Goal: Task Accomplishment & Management: Manage account settings

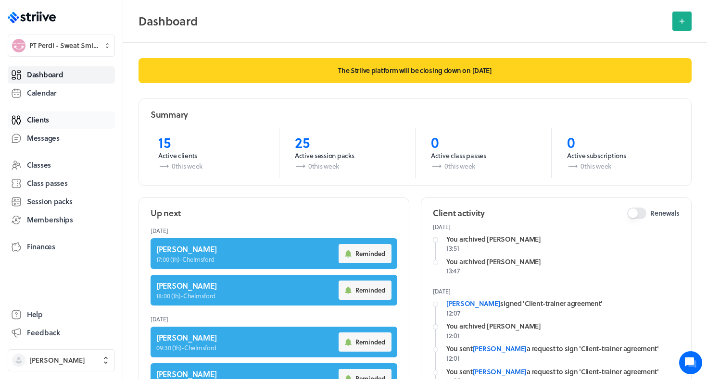
click at [49, 122] on span "Clients" at bounding box center [38, 120] width 22 height 10
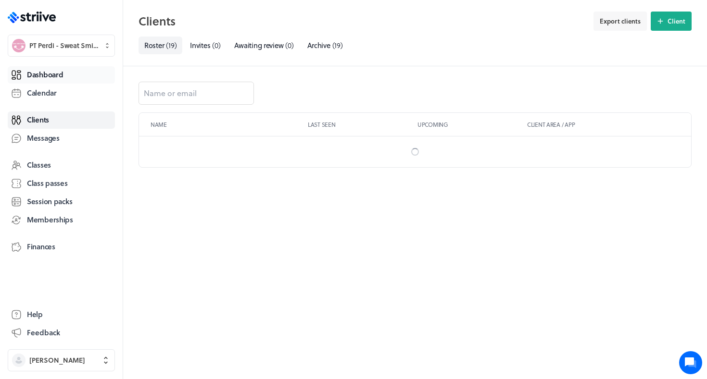
click at [82, 82] on link "Dashboard" at bounding box center [61, 74] width 107 height 17
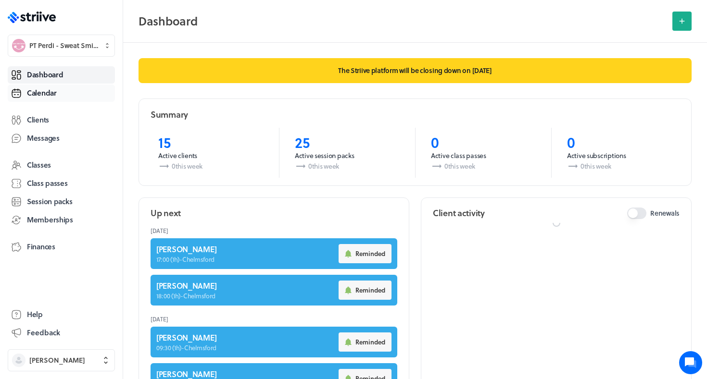
click at [77, 90] on link "Calendar" at bounding box center [61, 93] width 107 height 17
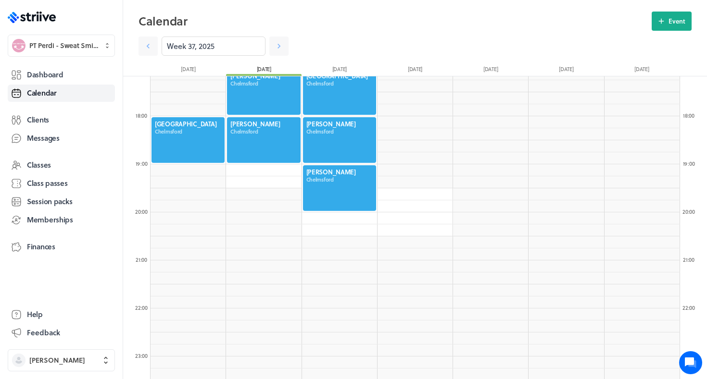
scroll to position [821, 0]
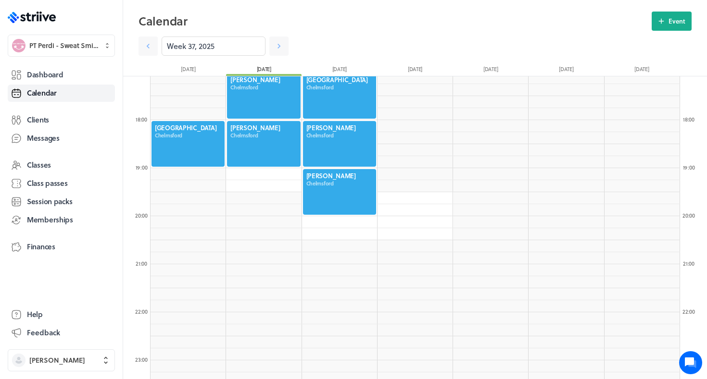
click at [320, 139] on div at bounding box center [339, 144] width 75 height 48
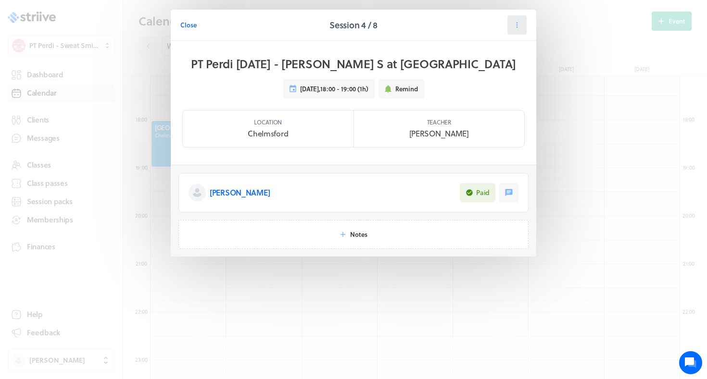
click at [516, 24] on icon at bounding box center [516, 25] width 9 height 9
click at [501, 70] on span "Reschedule" at bounding box center [493, 66] width 33 height 9
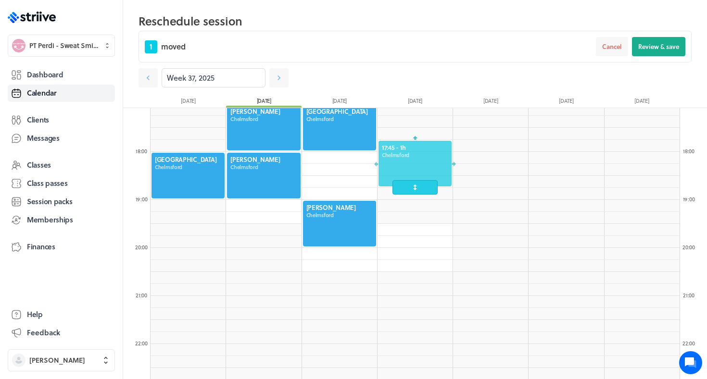
drag, startPoint x: 346, startPoint y: 184, endPoint x: 590, endPoint y: 147, distance: 247.0
click at [452, 147] on div at bounding box center [414, 164] width 75 height 48
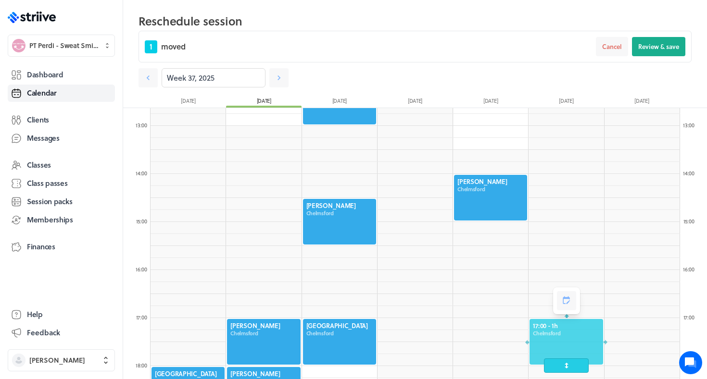
scroll to position [606, 0]
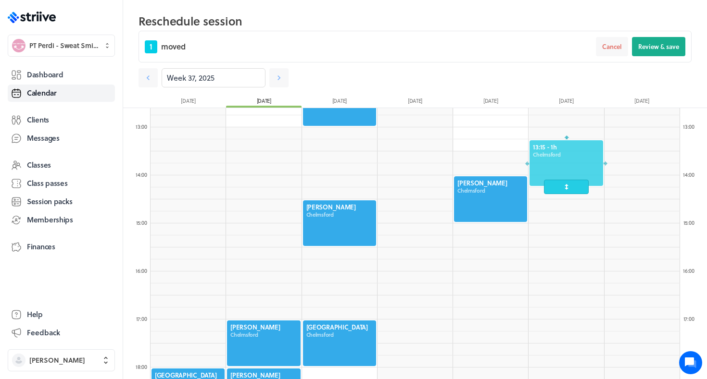
drag, startPoint x: 564, startPoint y: 327, endPoint x: 559, endPoint y: 143, distance: 184.1
click at [559, 143] on div at bounding box center [565, 163] width 75 height 48
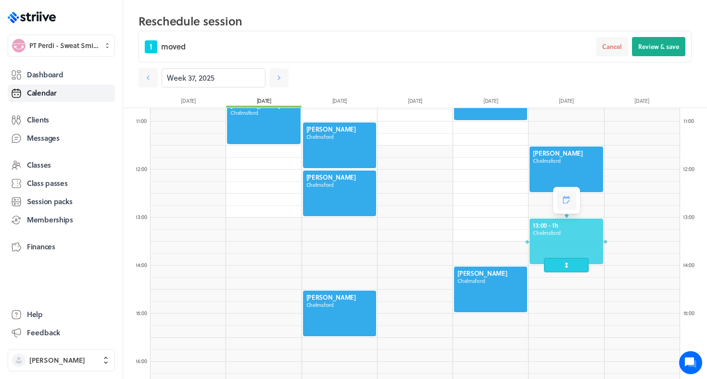
scroll to position [506, 0]
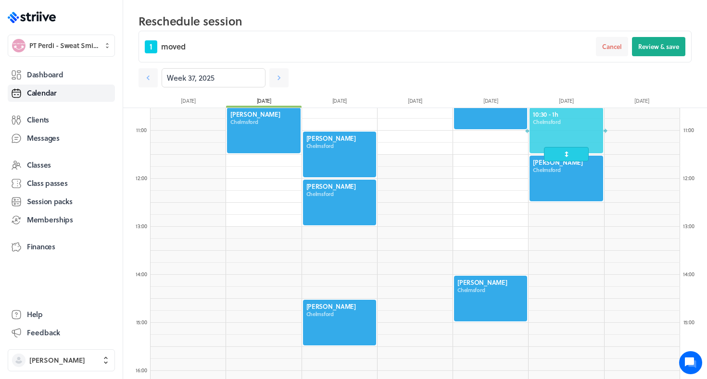
drag, startPoint x: 540, startPoint y: 248, endPoint x: 547, endPoint y: 137, distance: 111.3
click at [547, 137] on div at bounding box center [565, 131] width 75 height 48
click at [658, 46] on span "Review & save" at bounding box center [658, 46] width 41 height 9
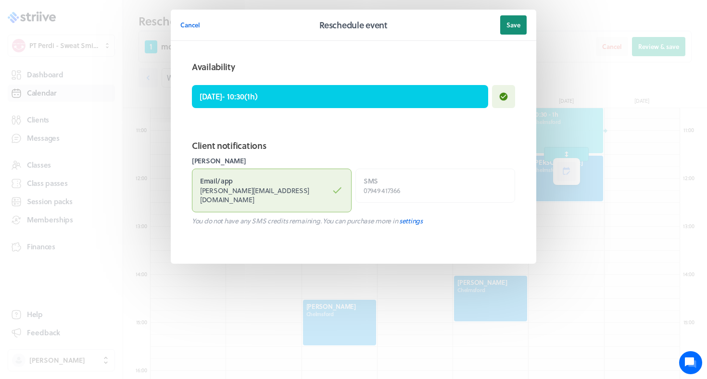
click at [506, 24] on span "Save" at bounding box center [513, 25] width 14 height 9
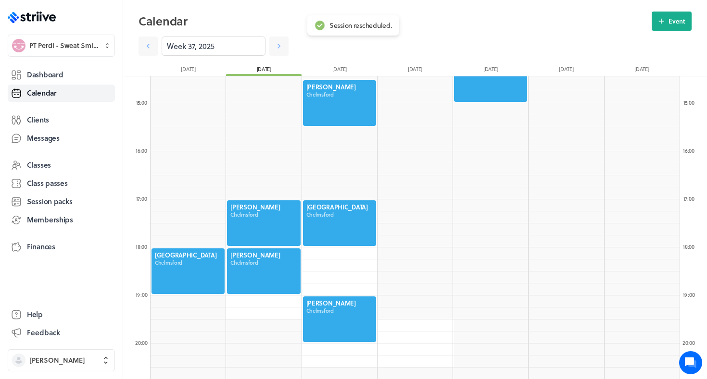
scroll to position [695, 0]
click at [348, 218] on div at bounding box center [339, 223] width 75 height 48
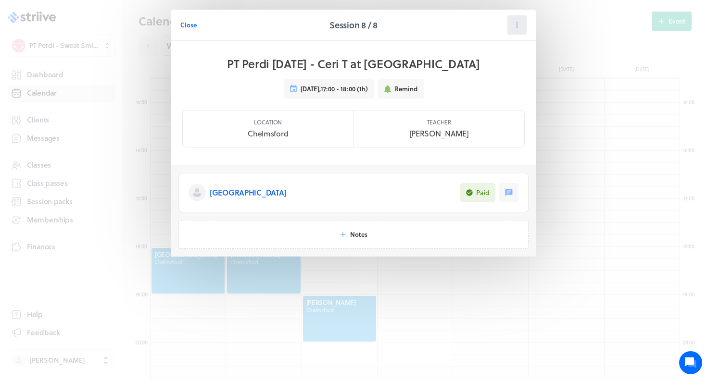
click at [518, 25] on icon at bounding box center [516, 25] width 9 height 9
click at [489, 69] on span "Reschedule" at bounding box center [493, 66] width 33 height 9
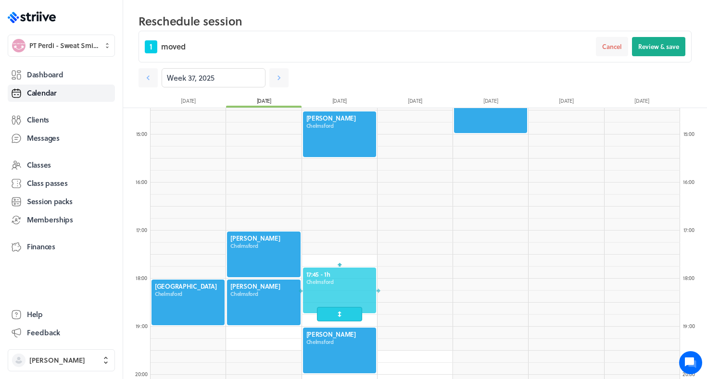
drag, startPoint x: 329, startPoint y: 248, endPoint x: 324, endPoint y: 300, distance: 52.1
click at [324, 300] on div at bounding box center [339, 291] width 75 height 48
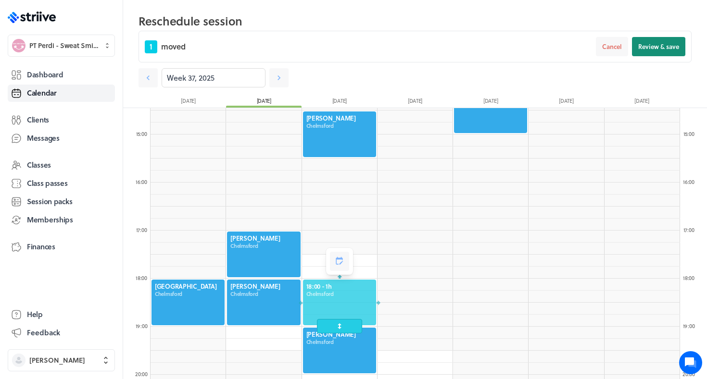
click at [660, 45] on span "Review & save" at bounding box center [658, 46] width 41 height 9
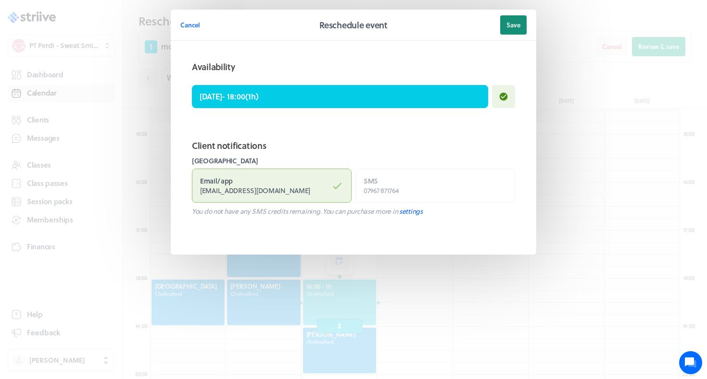
click at [507, 27] on span "Save" at bounding box center [513, 25] width 14 height 9
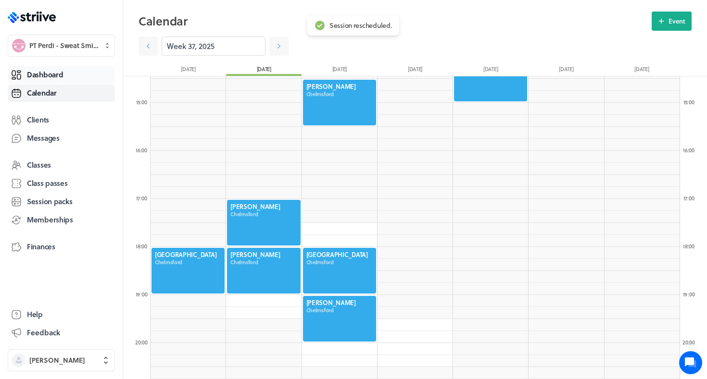
click at [54, 76] on span "Dashboard" at bounding box center [45, 75] width 36 height 10
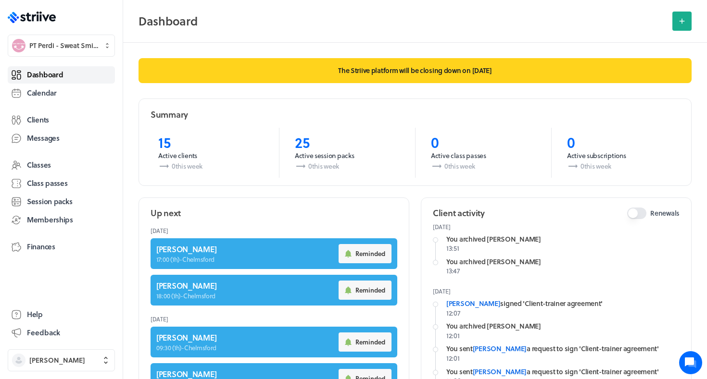
click at [32, 74] on span "Dashboard" at bounding box center [45, 75] width 36 height 10
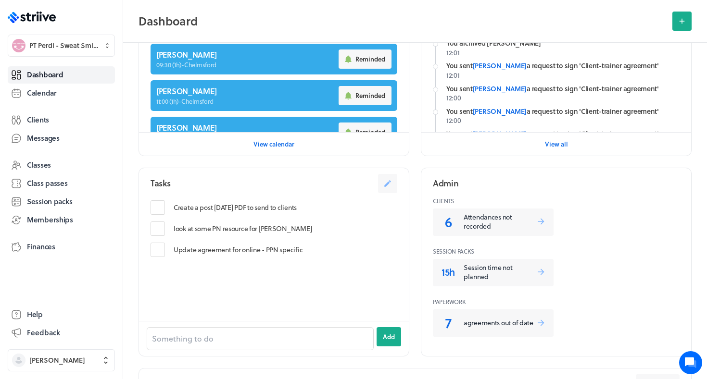
scroll to position [291, 0]
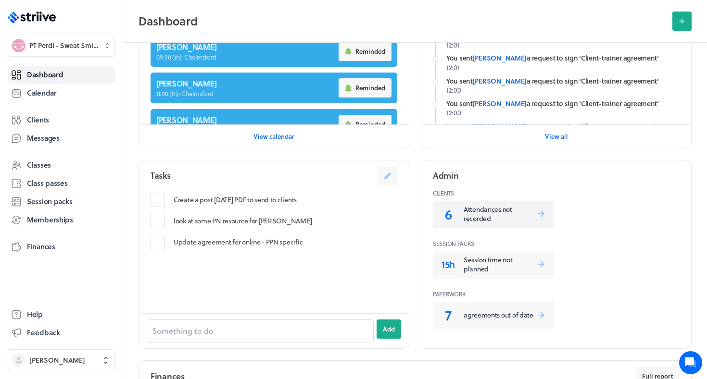
click at [461, 215] on link "6 Attendances not recorded" at bounding box center [493, 214] width 121 height 27
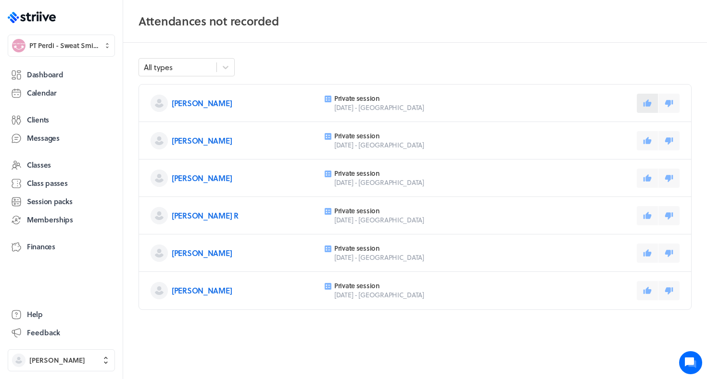
click at [648, 97] on button at bounding box center [646, 103] width 21 height 19
click at [643, 173] on button at bounding box center [646, 178] width 21 height 19
click at [644, 213] on icon at bounding box center [647, 215] width 9 height 9
click at [648, 252] on icon at bounding box center [647, 252] width 8 height 7
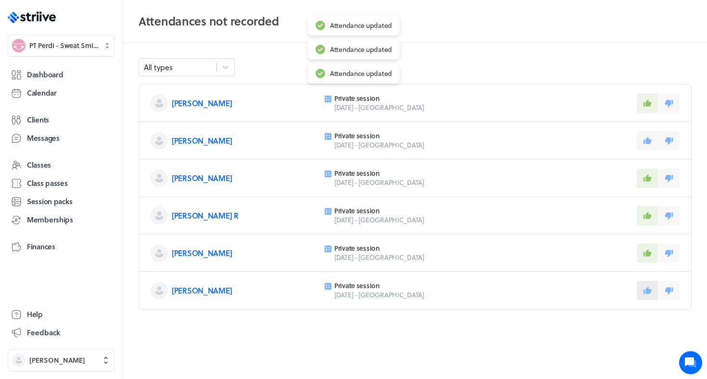
click at [644, 294] on icon at bounding box center [647, 290] width 8 height 7
click at [39, 76] on span "Dashboard" at bounding box center [45, 75] width 36 height 10
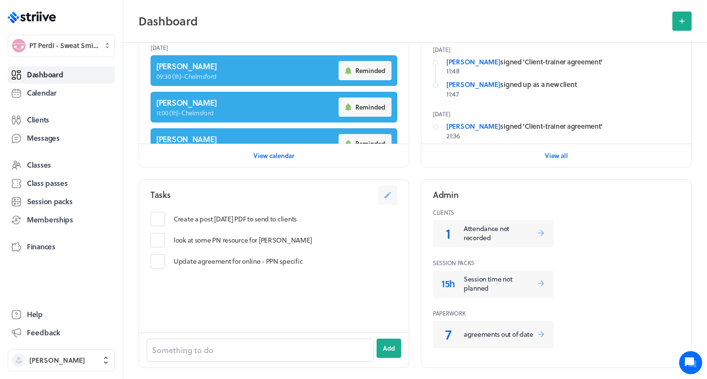
scroll to position [272, 0]
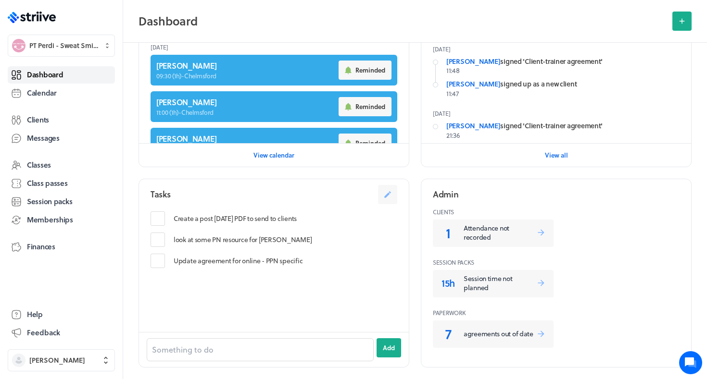
click at [41, 81] on link "Dashboard" at bounding box center [61, 74] width 107 height 17
